Goal: Information Seeking & Learning: Learn about a topic

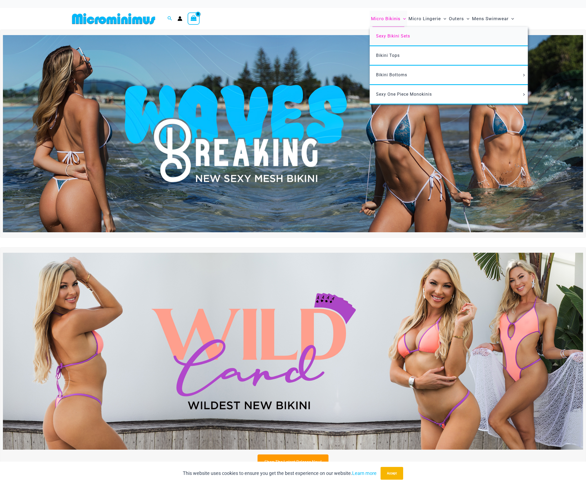
click at [393, 40] on link "Sexy Bikini Sets" at bounding box center [449, 36] width 158 height 19
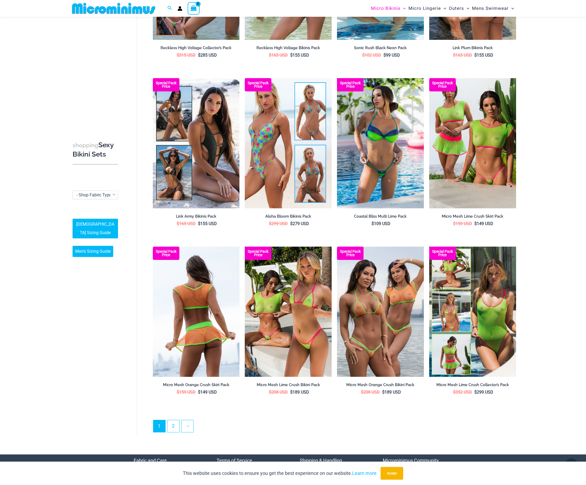
scroll to position [1019, 0]
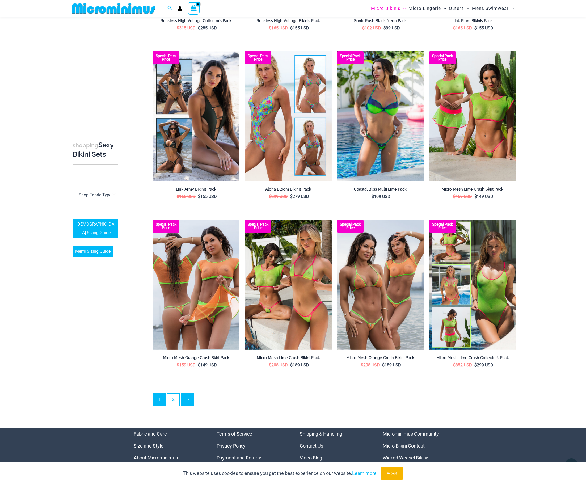
click at [191, 402] on link "→" at bounding box center [188, 399] width 12 height 12
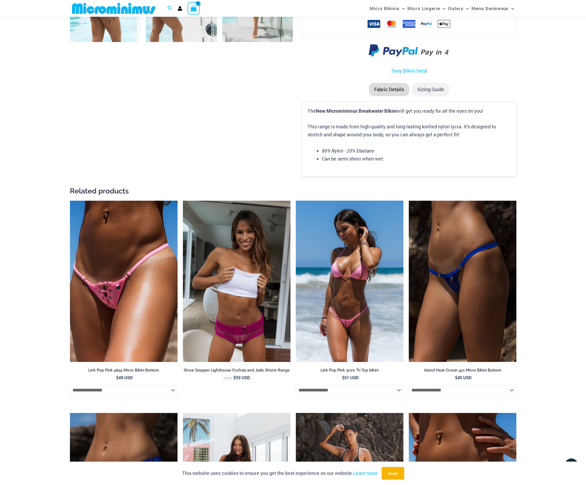
scroll to position [816, 0]
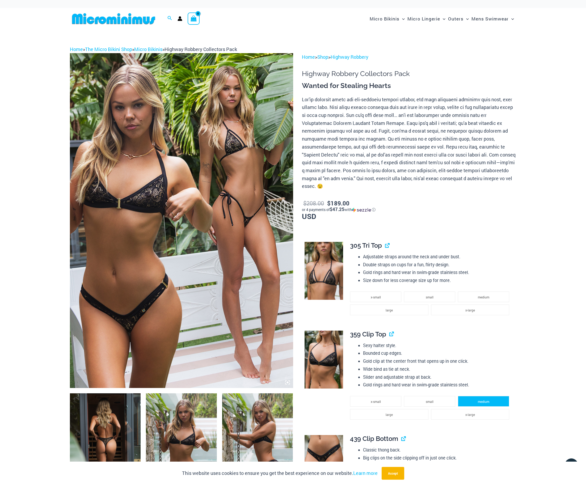
click at [473, 396] on li "medium" at bounding box center [483, 401] width 51 height 11
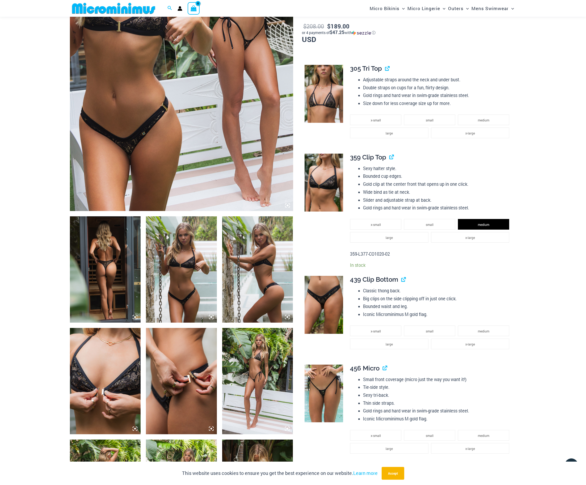
scroll to position [128, 0]
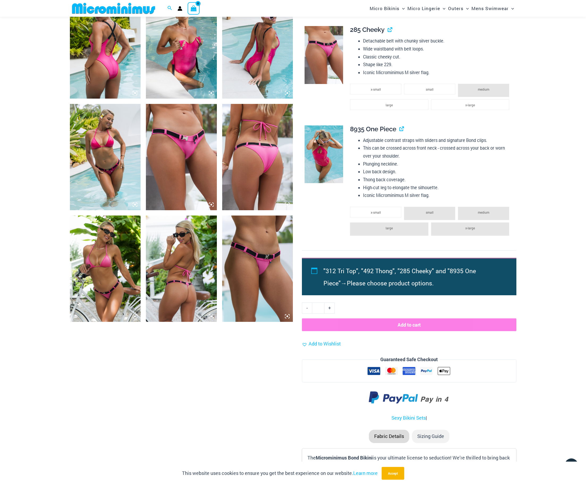
scroll to position [424, 0]
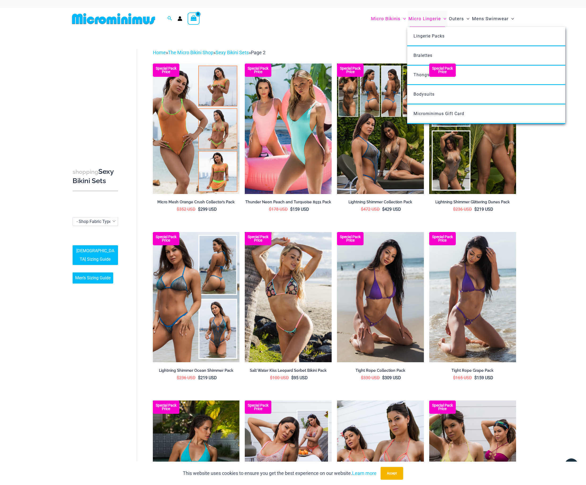
click at [428, 20] on span "Micro Lingerie" at bounding box center [425, 19] width 32 height 14
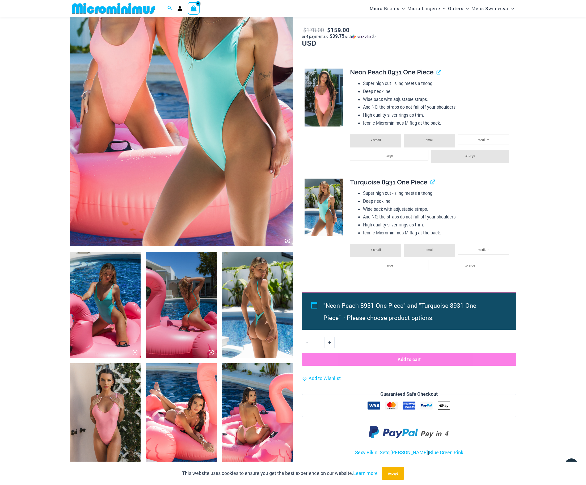
scroll to position [256, 0]
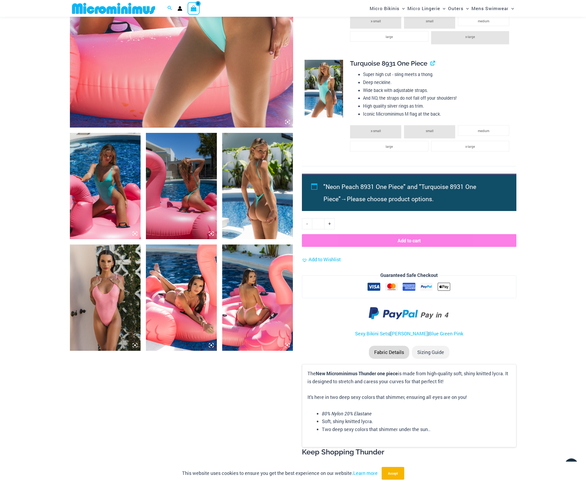
click at [94, 303] on img at bounding box center [105, 298] width 71 height 106
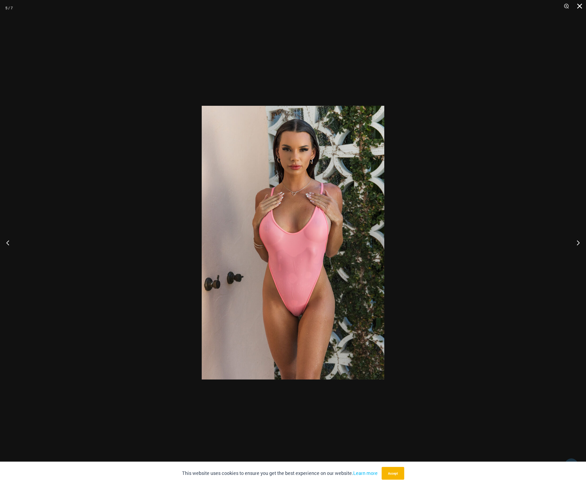
click at [580, 7] on button "Close" at bounding box center [577, 8] width 13 height 16
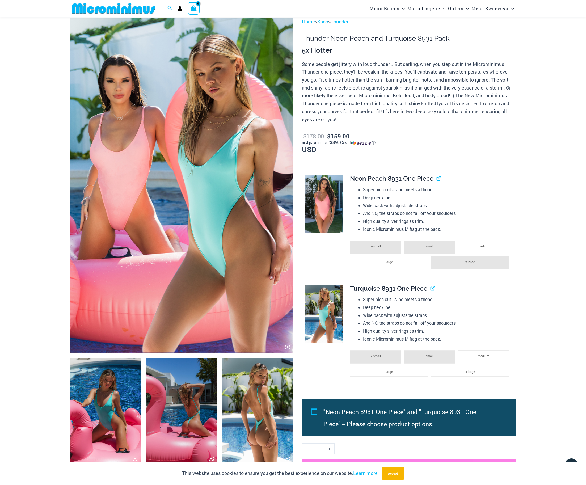
scroll to position [30, 0]
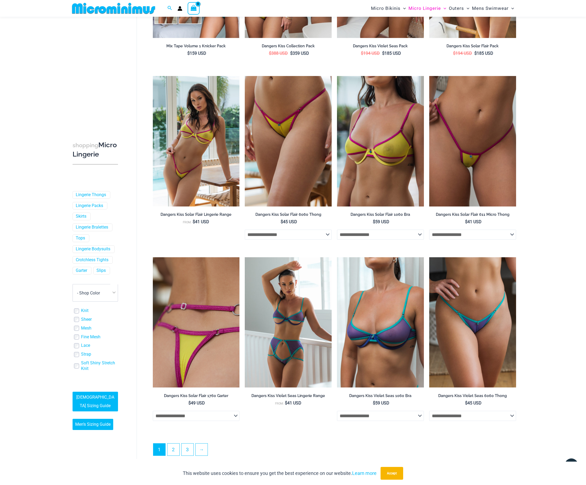
scroll to position [1117, 0]
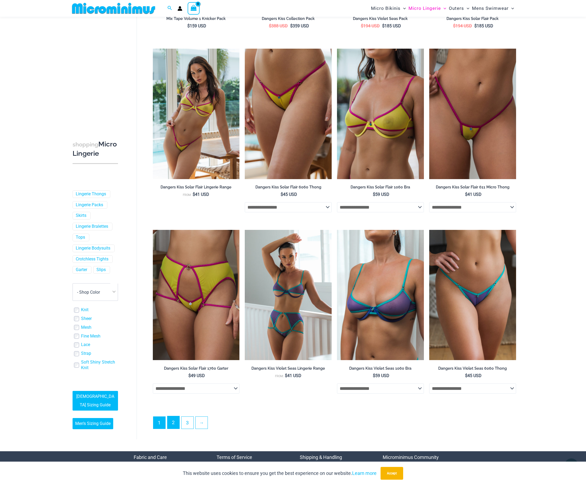
click at [172, 427] on link "2" at bounding box center [174, 422] width 12 height 12
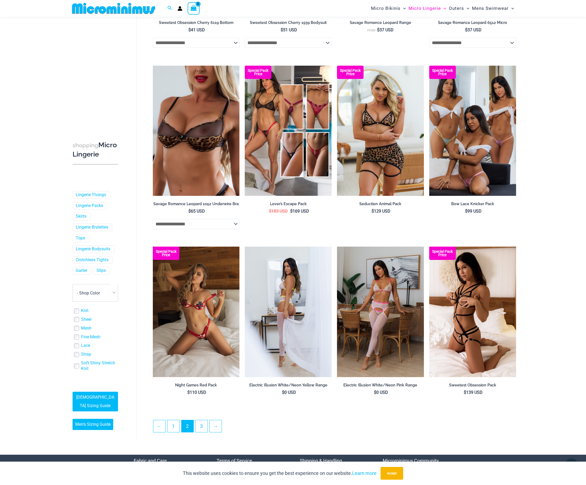
scroll to position [1088, 0]
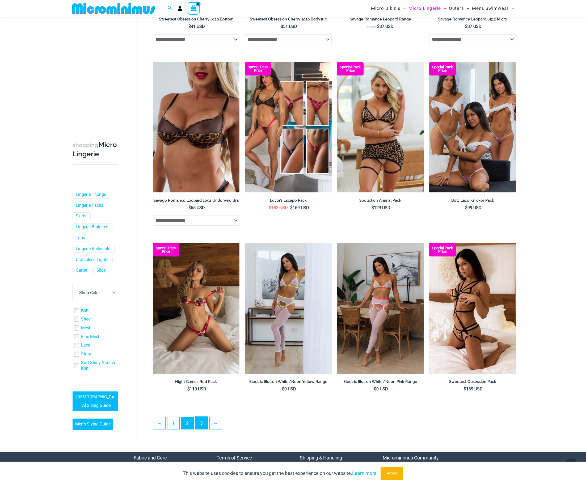
click at [202, 427] on link "3" at bounding box center [202, 423] width 12 height 12
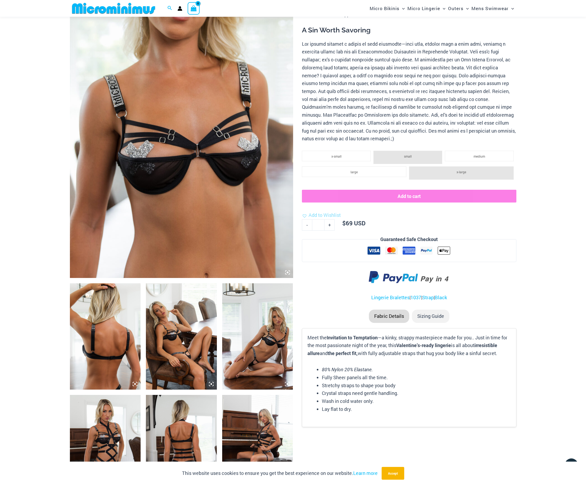
scroll to position [132, 0]
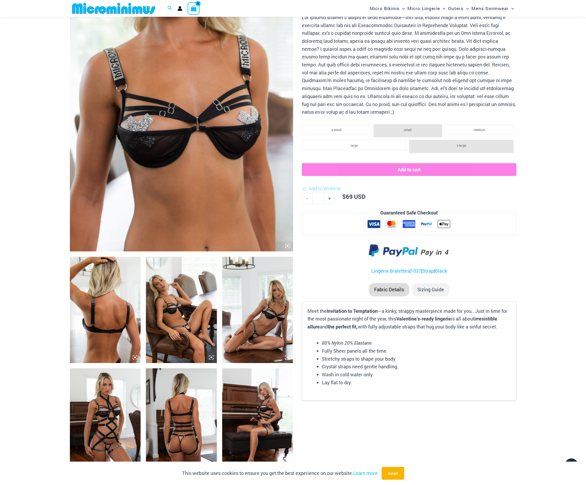
click at [183, 331] on img at bounding box center [181, 310] width 71 height 106
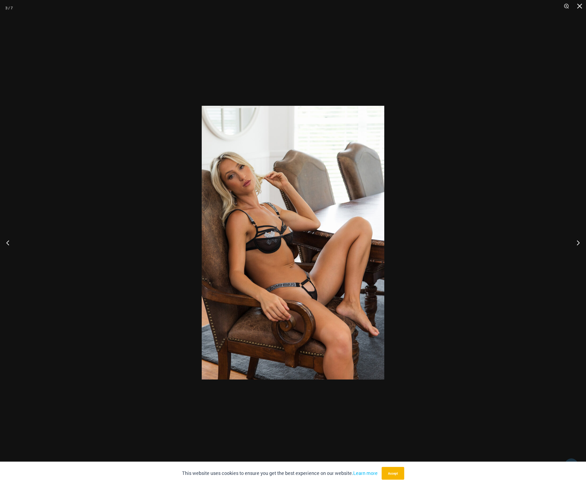
click at [499, 156] on div at bounding box center [293, 242] width 586 height 485
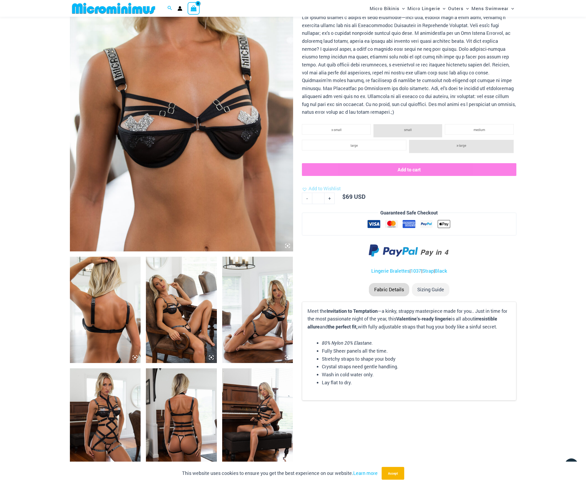
scroll to position [279, 0]
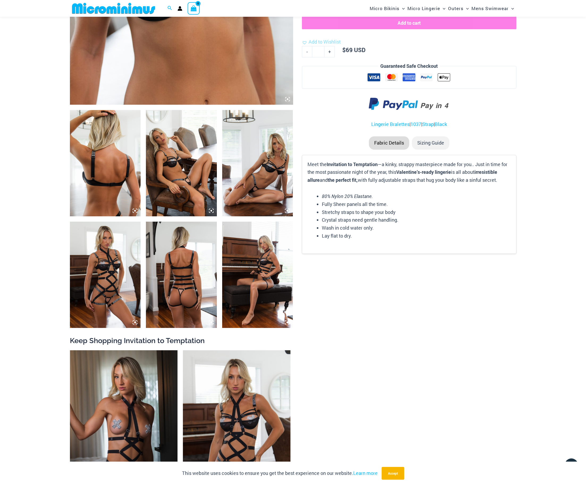
click at [185, 181] on img at bounding box center [181, 163] width 71 height 106
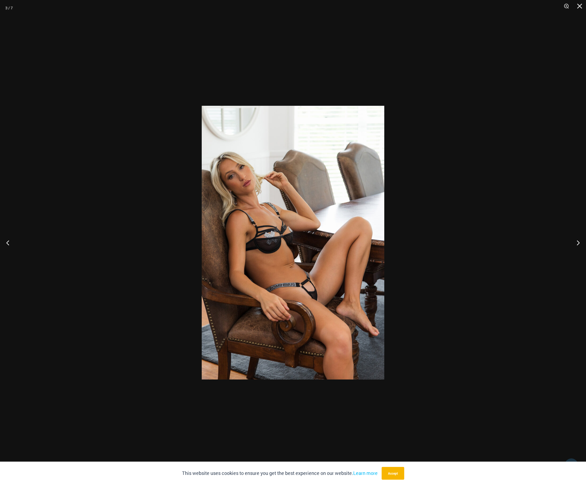
click at [479, 202] on div at bounding box center [293, 242] width 586 height 485
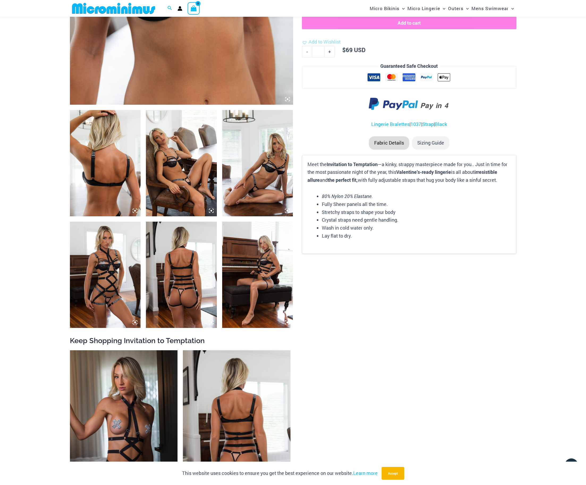
scroll to position [418, 0]
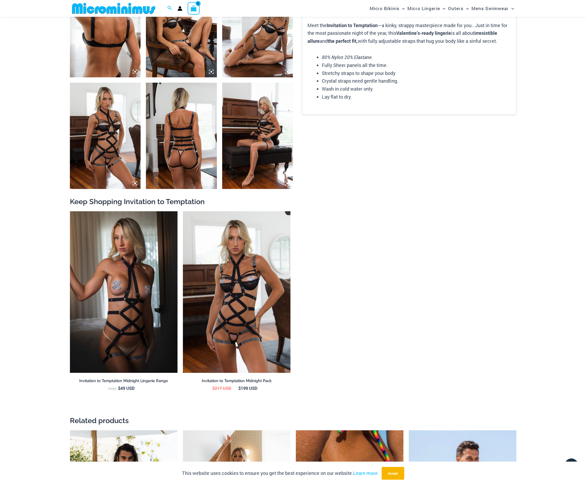
click at [114, 163] on img at bounding box center [105, 136] width 71 height 106
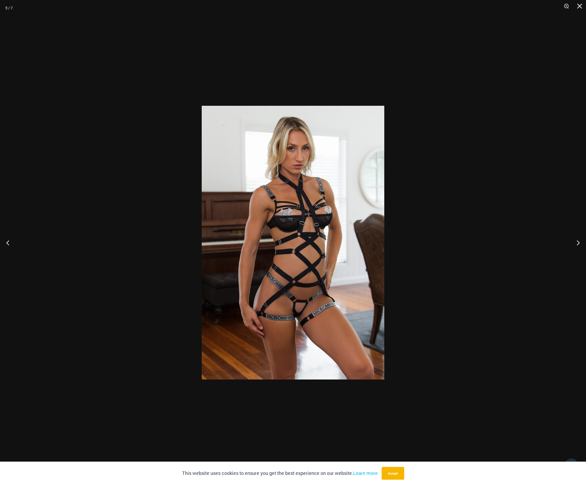
click at [503, 211] on div at bounding box center [293, 242] width 586 height 485
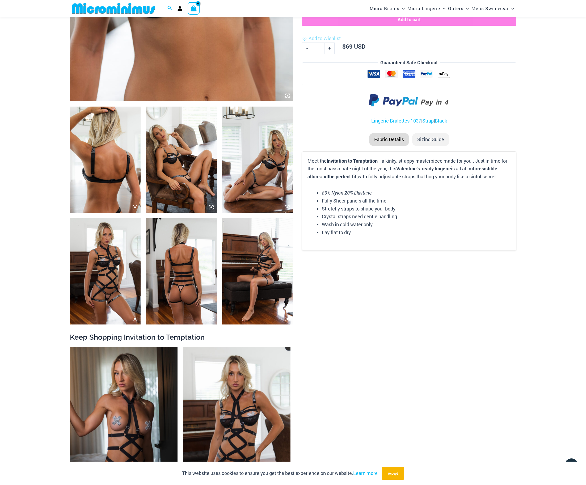
scroll to position [0, 0]
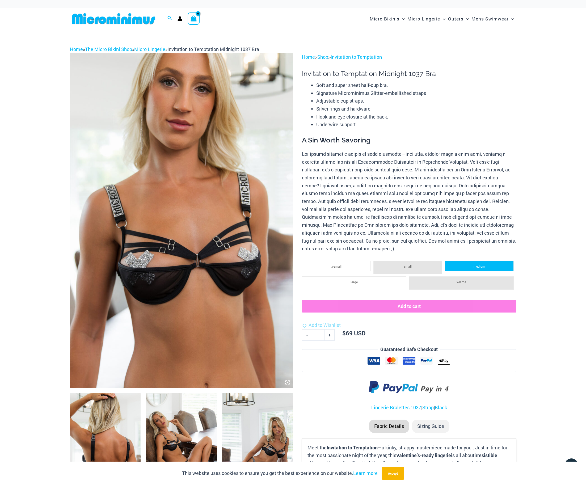
click at [491, 261] on li "medium" at bounding box center [479, 266] width 69 height 11
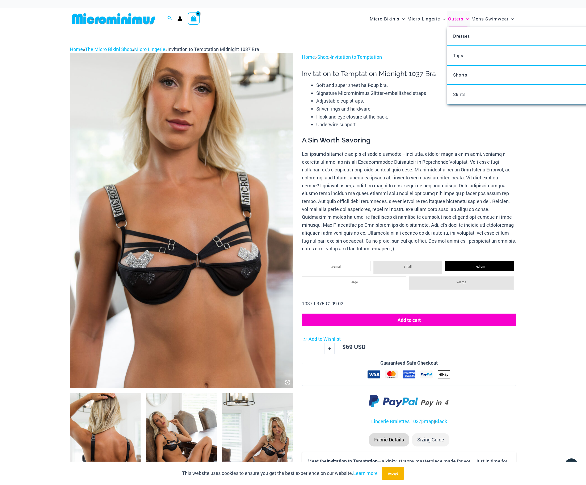
click at [463, 19] on span "Outers" at bounding box center [455, 19] width 15 height 14
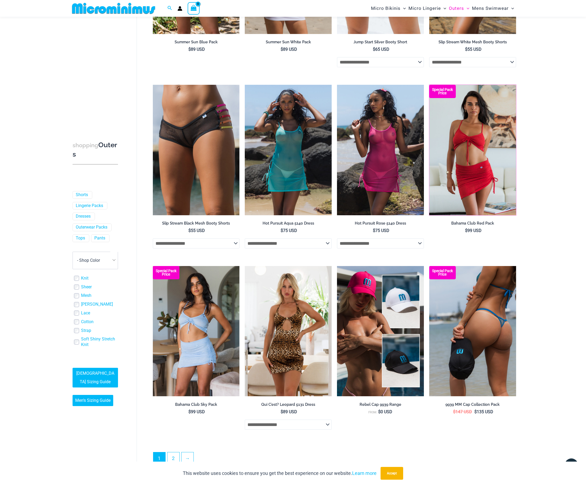
scroll to position [1208, 0]
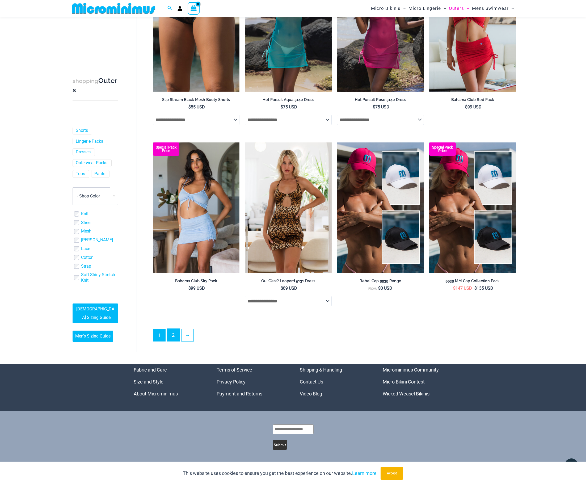
click at [176, 337] on link "2" at bounding box center [174, 335] width 12 height 12
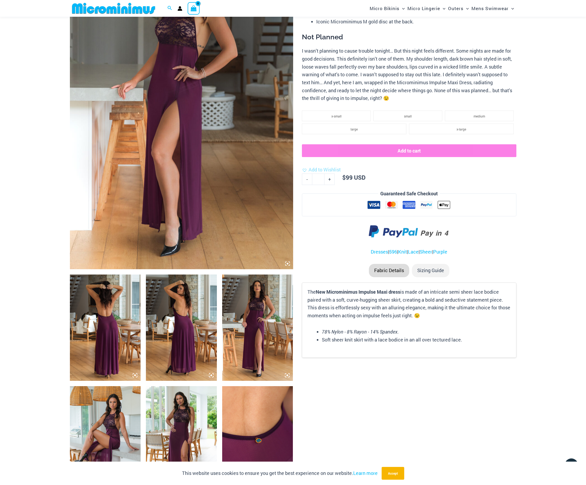
scroll to position [115, 0]
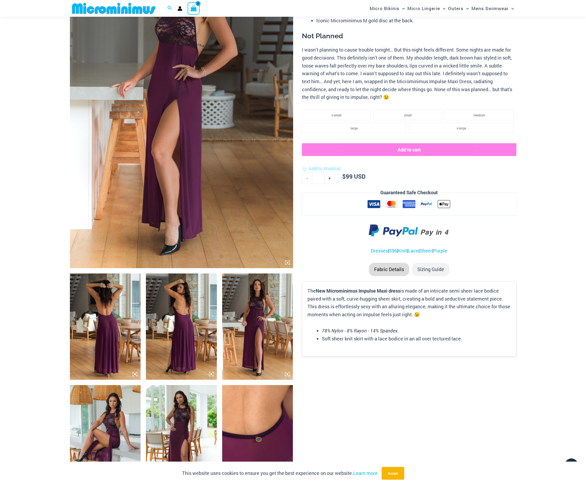
click at [179, 315] on img at bounding box center [181, 327] width 71 height 106
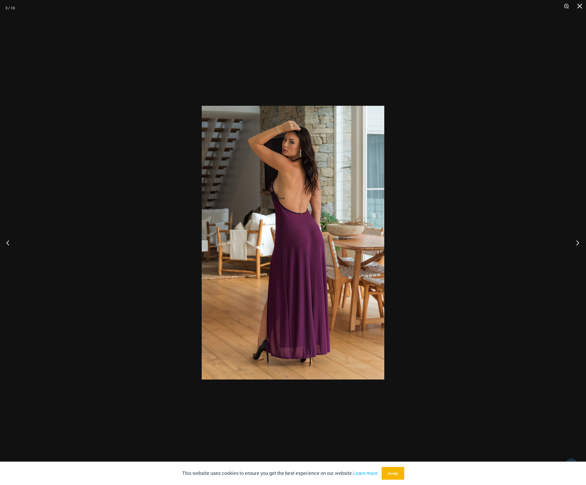
click at [578, 242] on button "Next" at bounding box center [576, 242] width 20 height 27
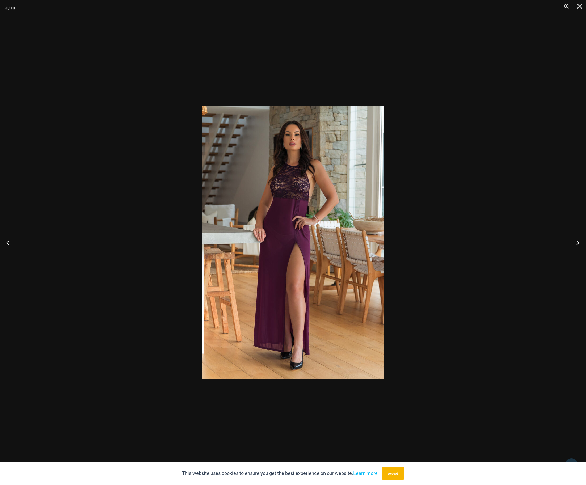
click at [578, 242] on button "Next" at bounding box center [576, 242] width 20 height 27
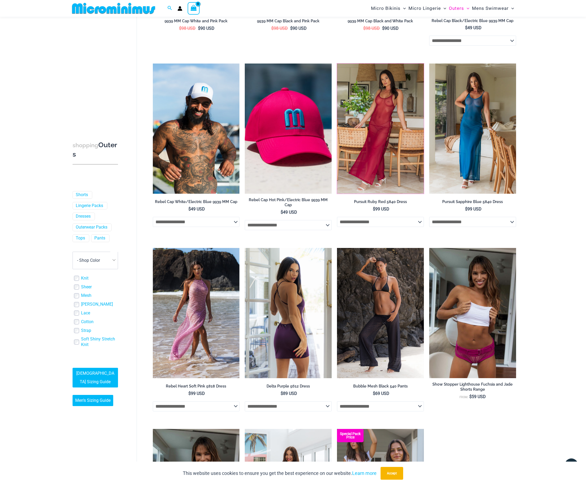
scroll to position [305, 0]
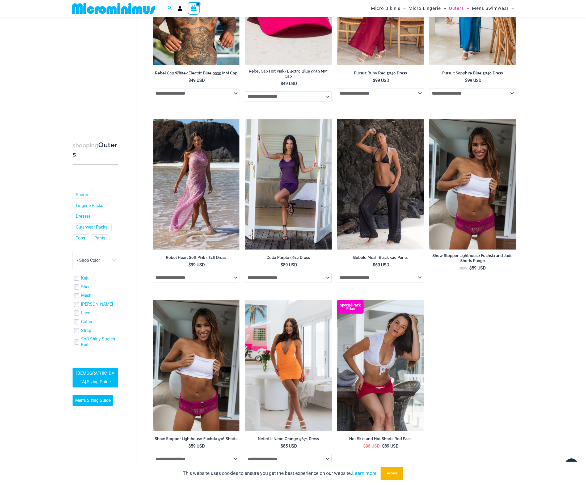
drag, startPoint x: 378, startPoint y: 328, endPoint x: 380, endPoint y: 325, distance: 3.3
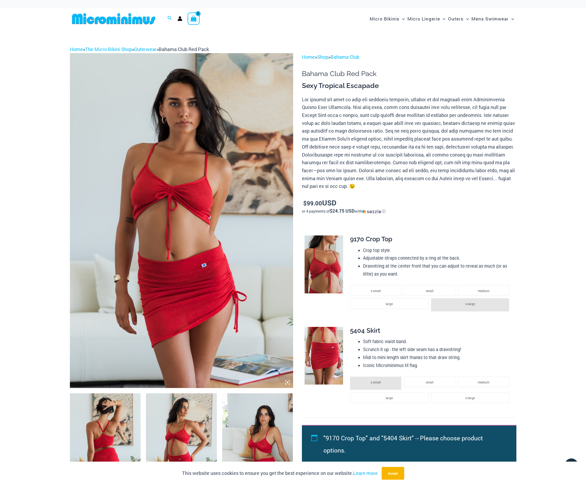
click at [183, 442] on img at bounding box center [181, 447] width 71 height 106
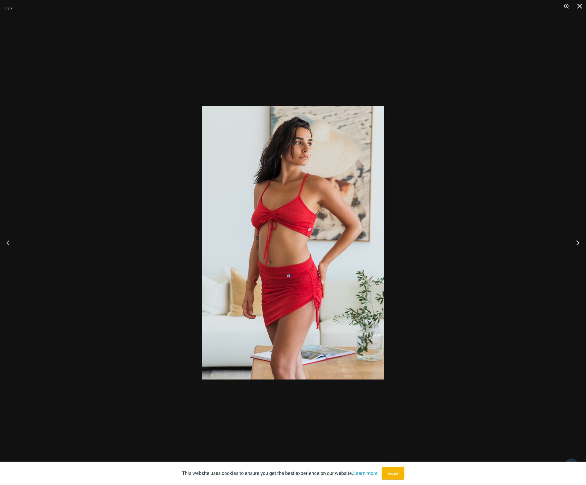
click at [581, 244] on button "Next" at bounding box center [576, 242] width 20 height 27
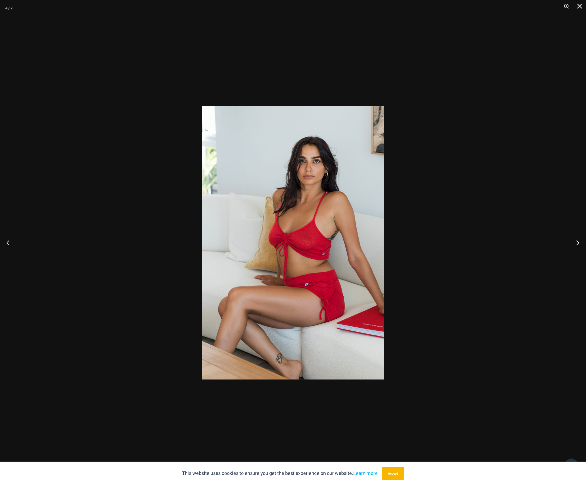
click at [581, 244] on button "Next" at bounding box center [576, 242] width 20 height 27
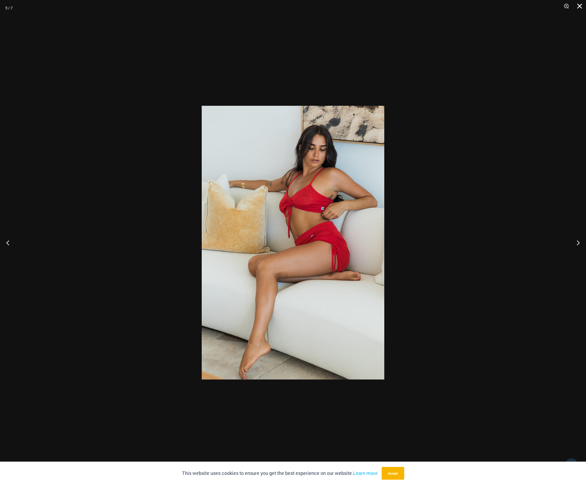
click at [579, 9] on button "Close" at bounding box center [577, 8] width 13 height 16
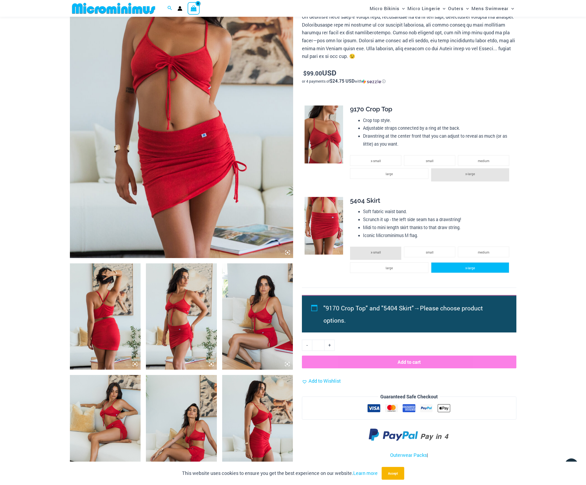
scroll to position [176, 0]
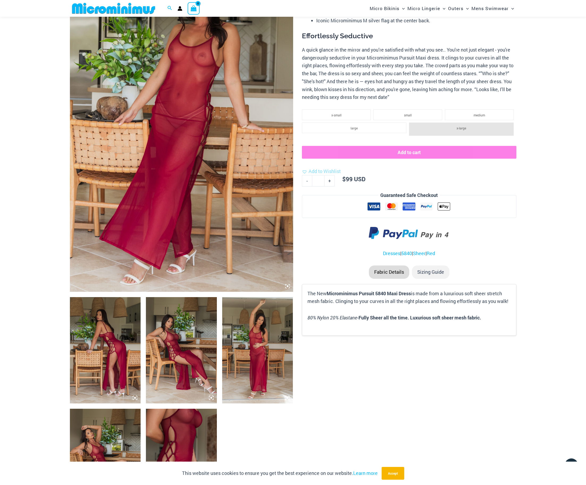
scroll to position [94, 0]
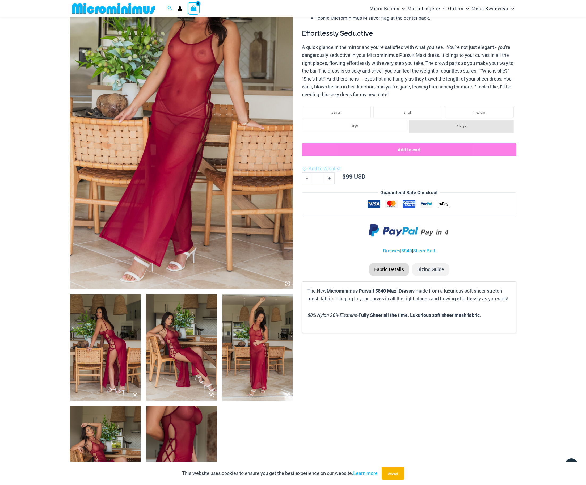
click at [267, 332] on img at bounding box center [257, 348] width 71 height 106
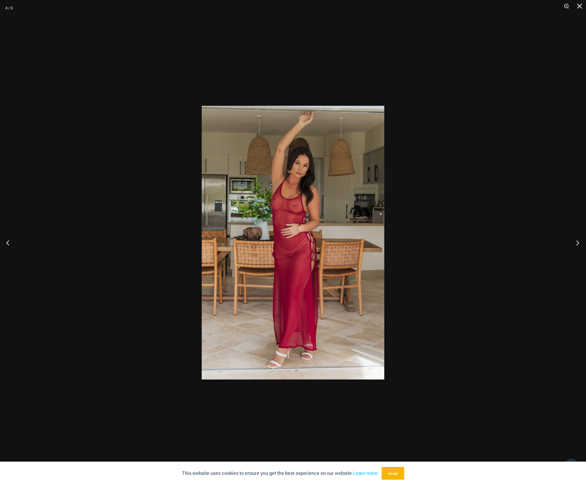
click at [578, 242] on button "Next" at bounding box center [576, 242] width 20 height 27
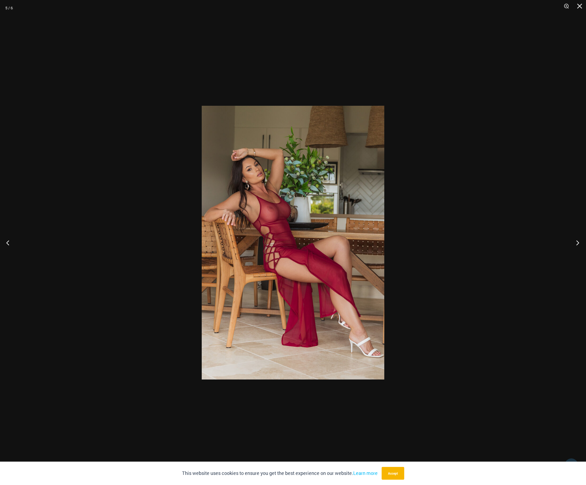
click at [578, 244] on button "Next" at bounding box center [576, 242] width 20 height 27
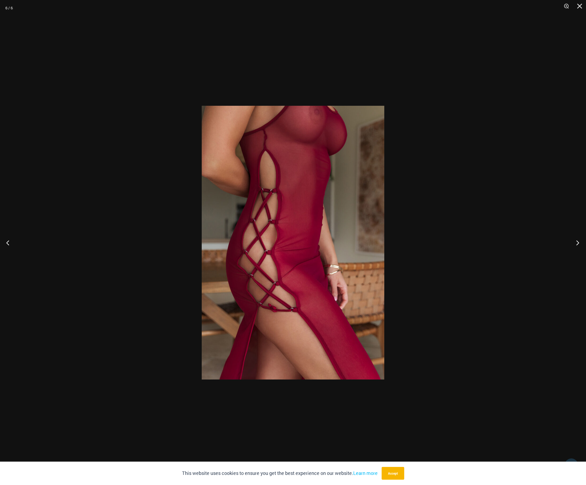
click at [576, 245] on button "Next" at bounding box center [576, 242] width 20 height 27
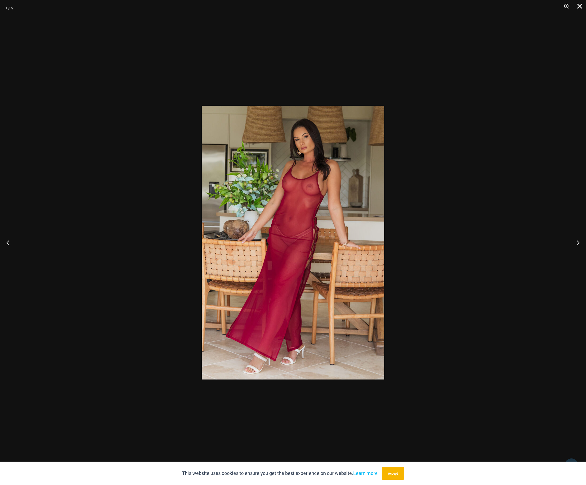
click at [581, 7] on button "Close" at bounding box center [577, 8] width 13 height 16
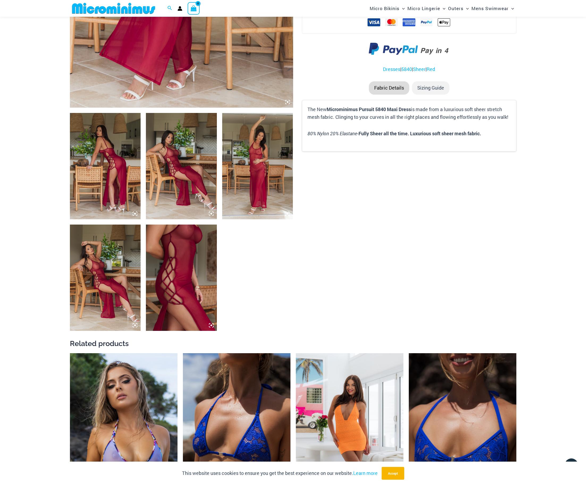
scroll to position [0, 0]
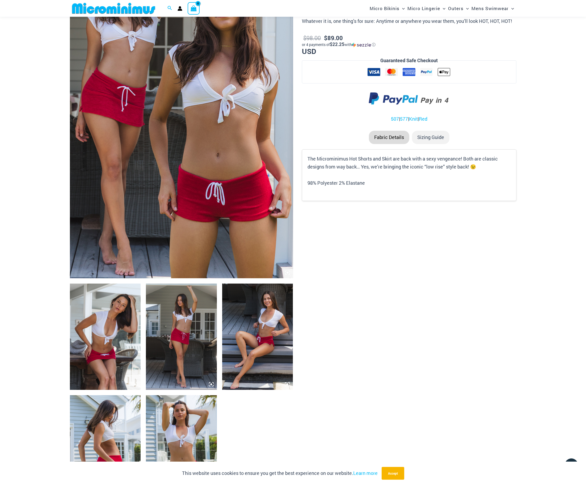
scroll to position [106, 0]
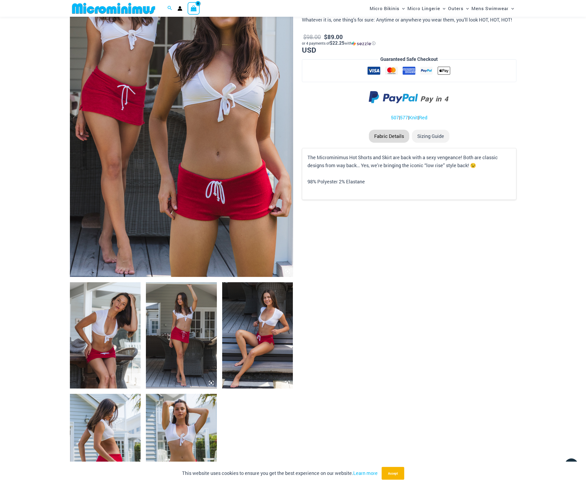
click at [184, 359] on img at bounding box center [181, 335] width 71 height 106
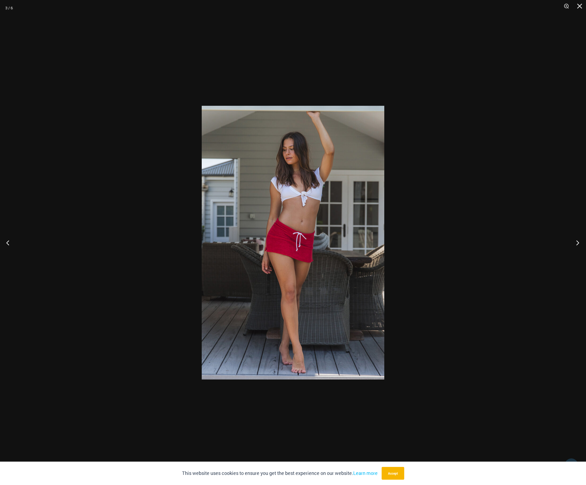
click at [579, 241] on button "Next" at bounding box center [576, 242] width 20 height 27
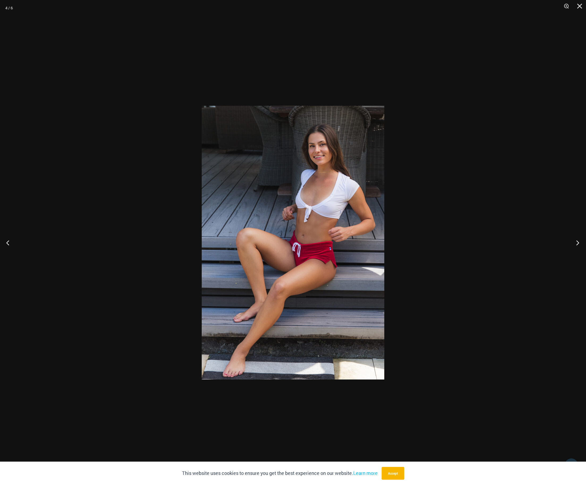
click at [579, 241] on button "Next" at bounding box center [576, 242] width 20 height 27
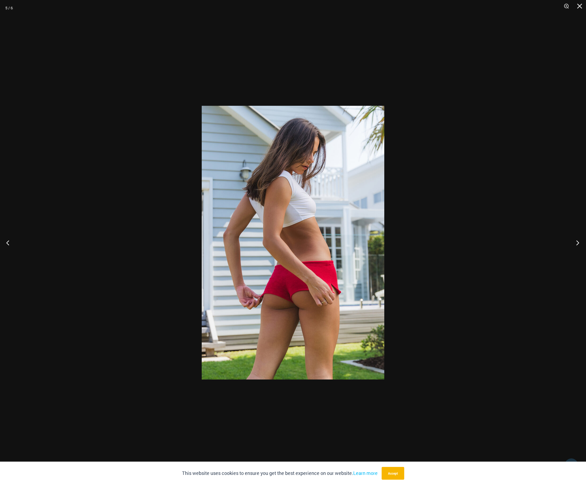
click at [579, 241] on button "Next" at bounding box center [576, 242] width 20 height 27
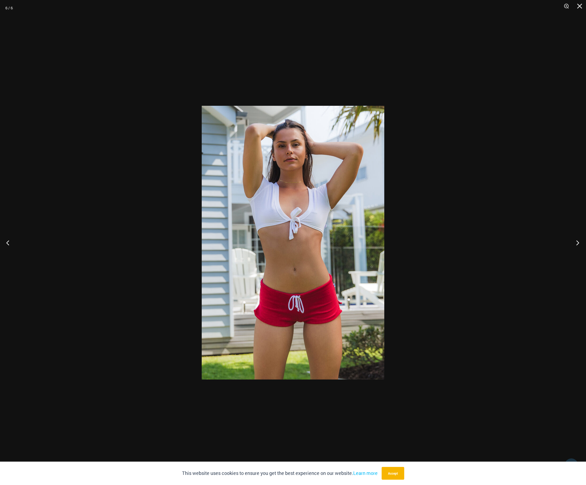
click at [576, 245] on button "Next" at bounding box center [576, 242] width 20 height 27
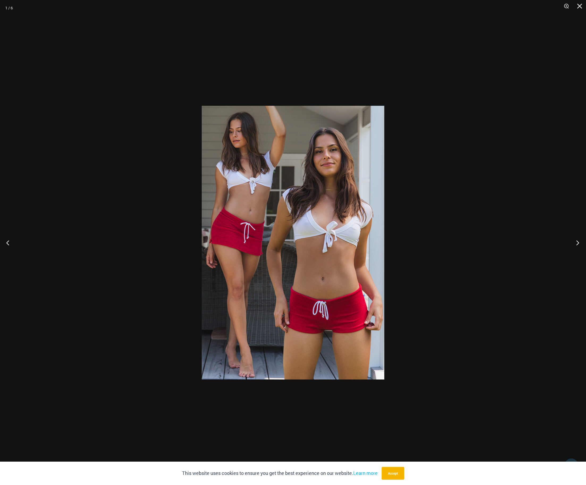
click at [576, 245] on button "Next" at bounding box center [576, 242] width 20 height 27
